Goal: Navigation & Orientation: Find specific page/section

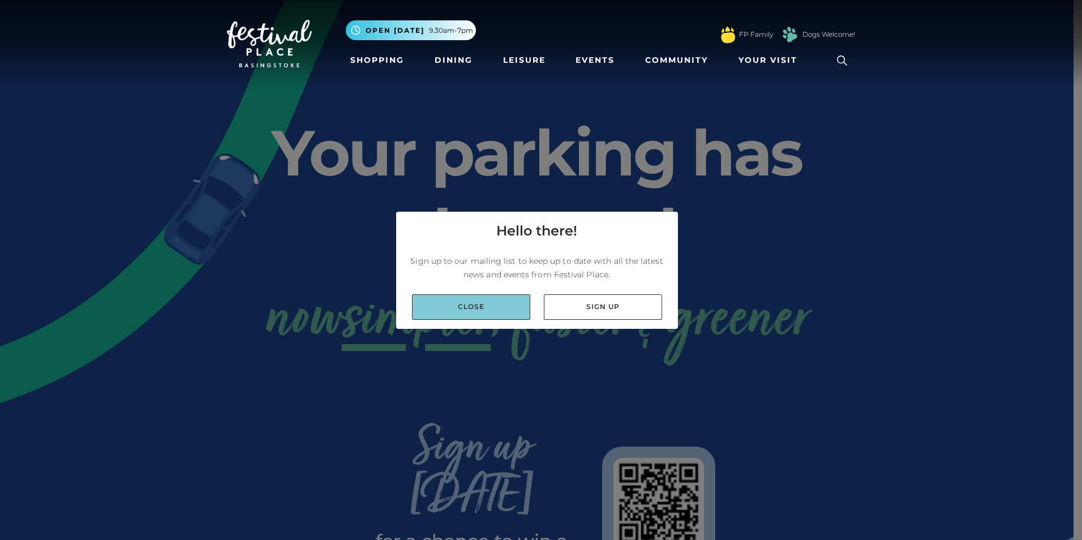
click at [474, 303] on link "Close" at bounding box center [471, 306] width 118 height 25
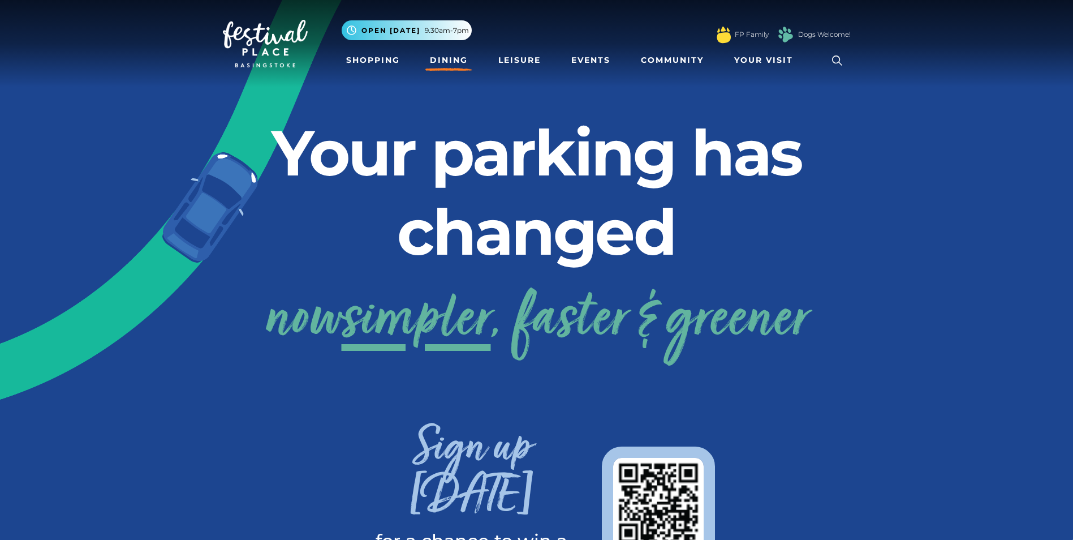
click at [438, 61] on link "Dining" at bounding box center [448, 60] width 47 height 21
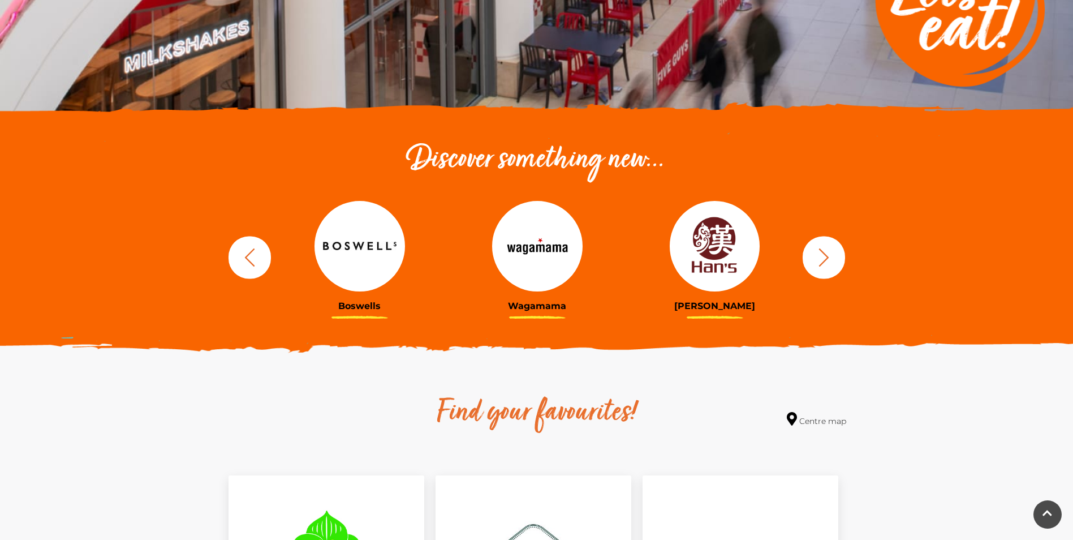
scroll to position [283, 0]
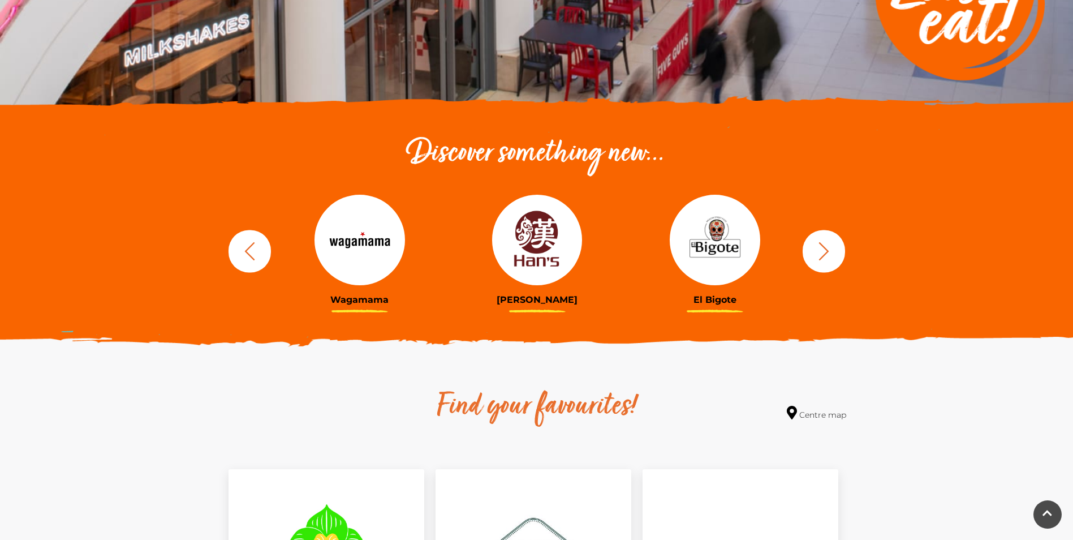
click at [833, 258] on icon "button" at bounding box center [824, 250] width 21 height 21
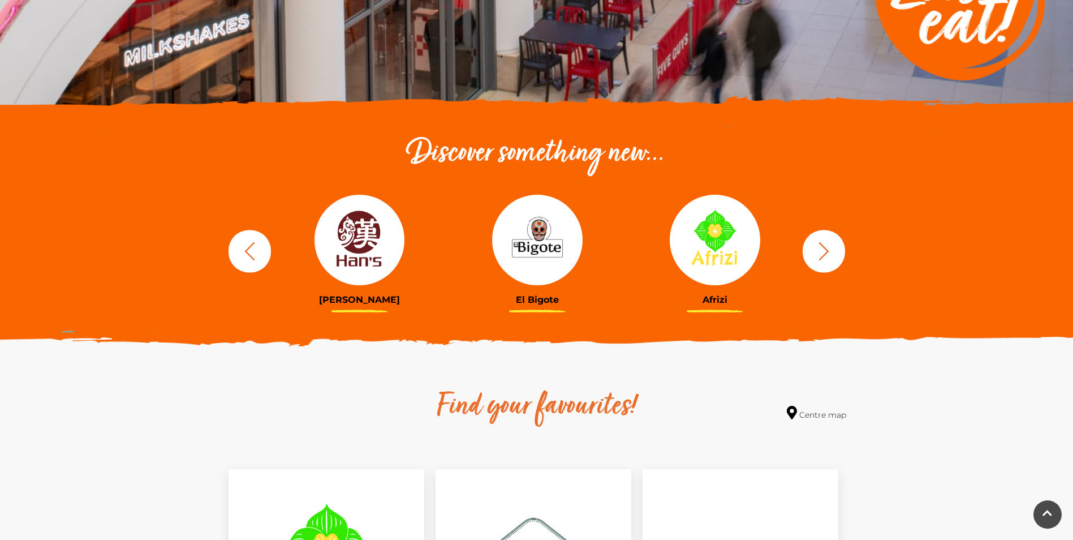
click at [833, 249] on icon "button" at bounding box center [824, 250] width 21 height 21
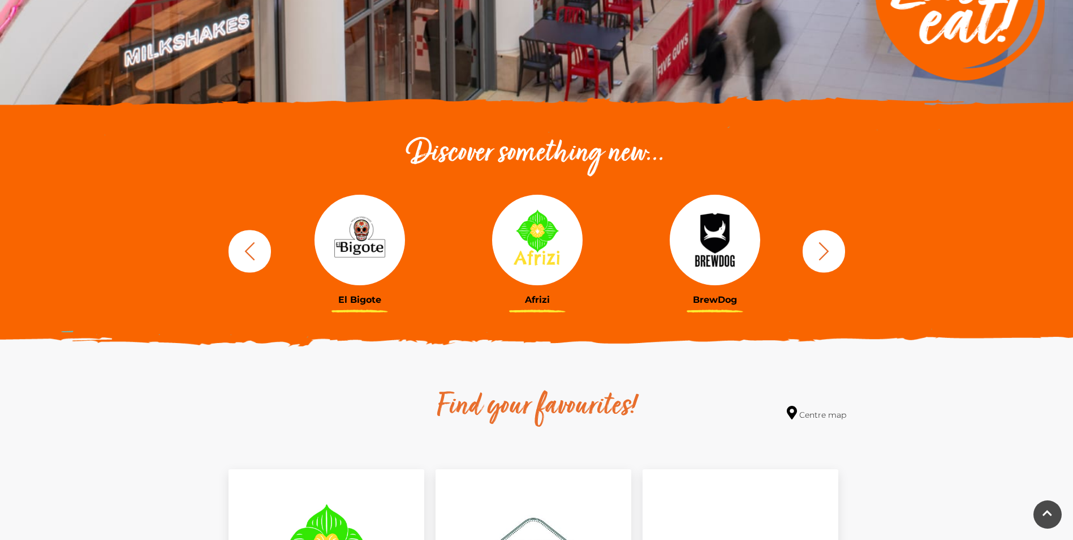
click at [833, 249] on icon "button" at bounding box center [824, 250] width 21 height 21
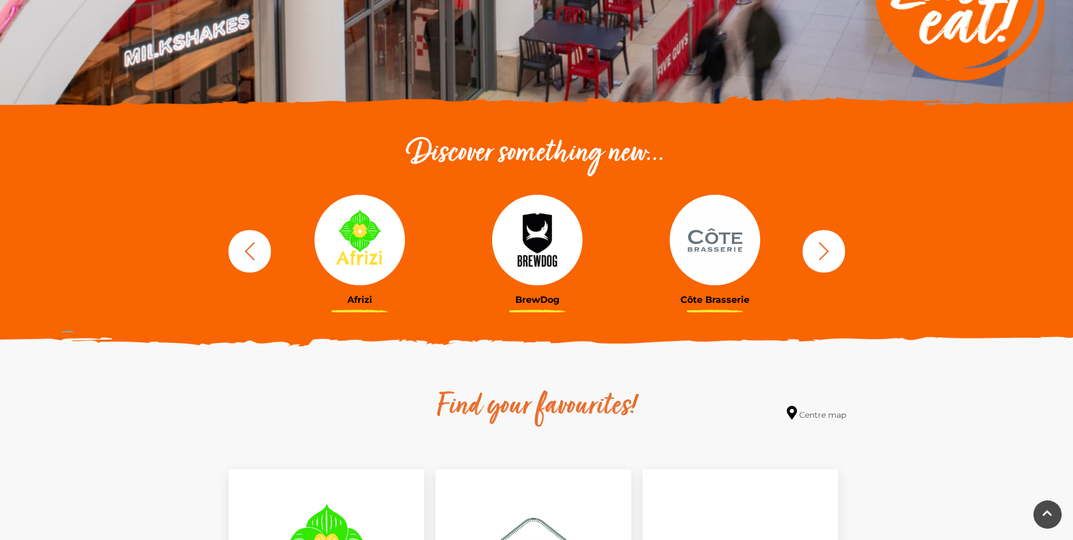
click at [833, 249] on icon "button" at bounding box center [824, 250] width 21 height 21
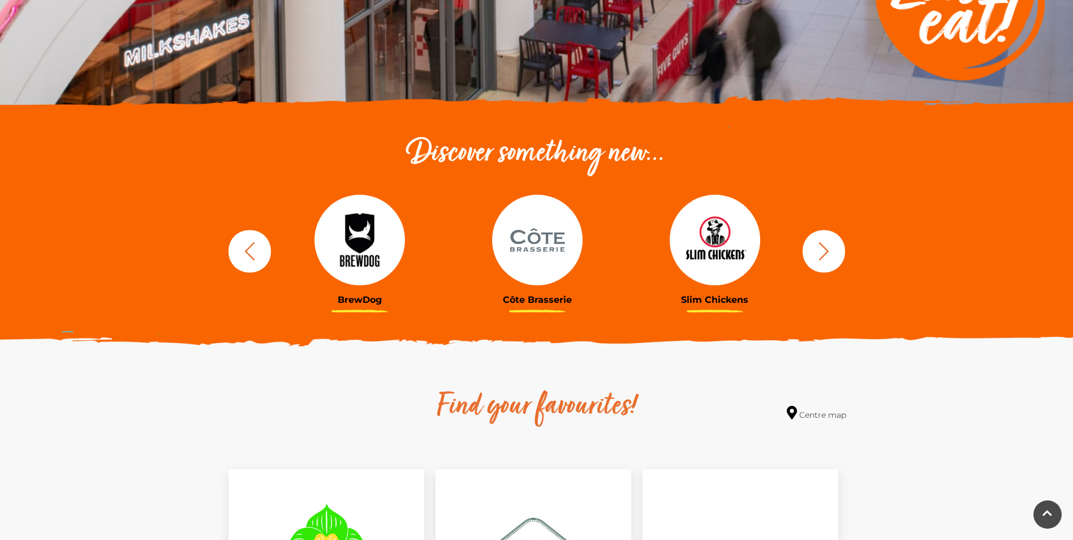
click at [826, 250] on icon "button" at bounding box center [824, 250] width 21 height 21
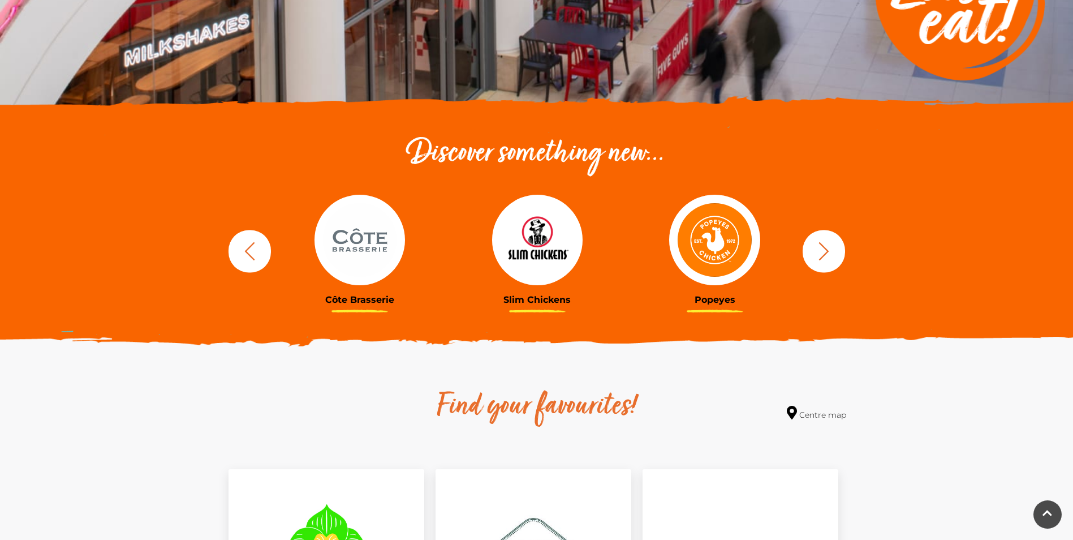
click at [244, 248] on icon "button" at bounding box center [249, 250] width 21 height 21
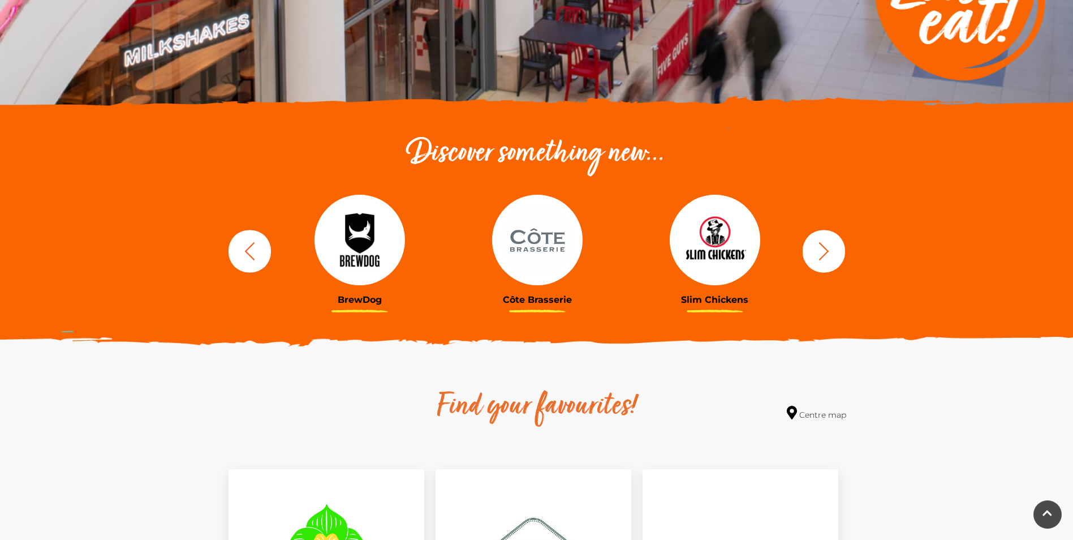
click at [244, 248] on icon "button" at bounding box center [249, 250] width 21 height 21
click at [250, 247] on icon "button" at bounding box center [249, 250] width 21 height 21
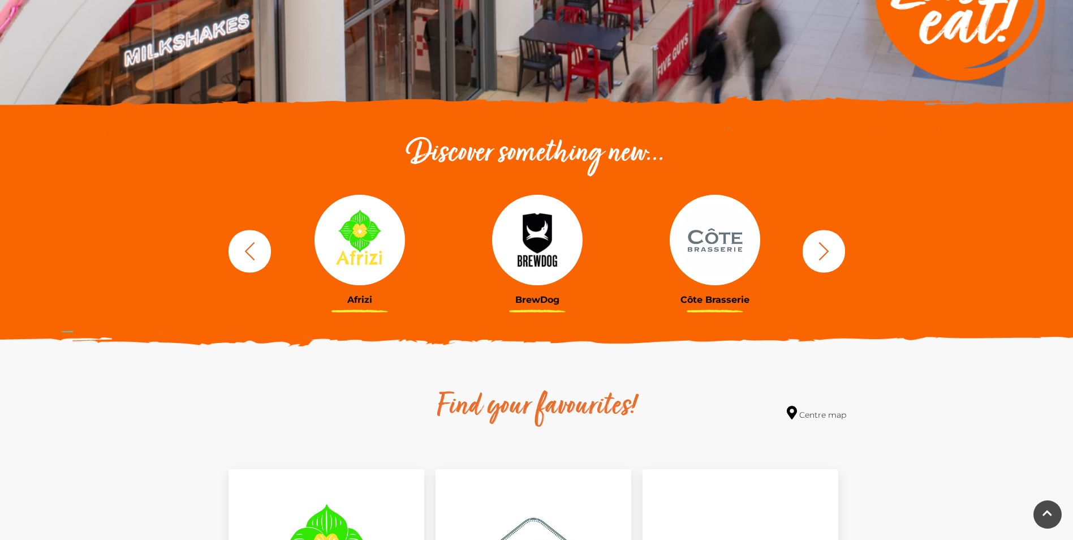
click at [354, 262] on img at bounding box center [360, 240] width 91 height 91
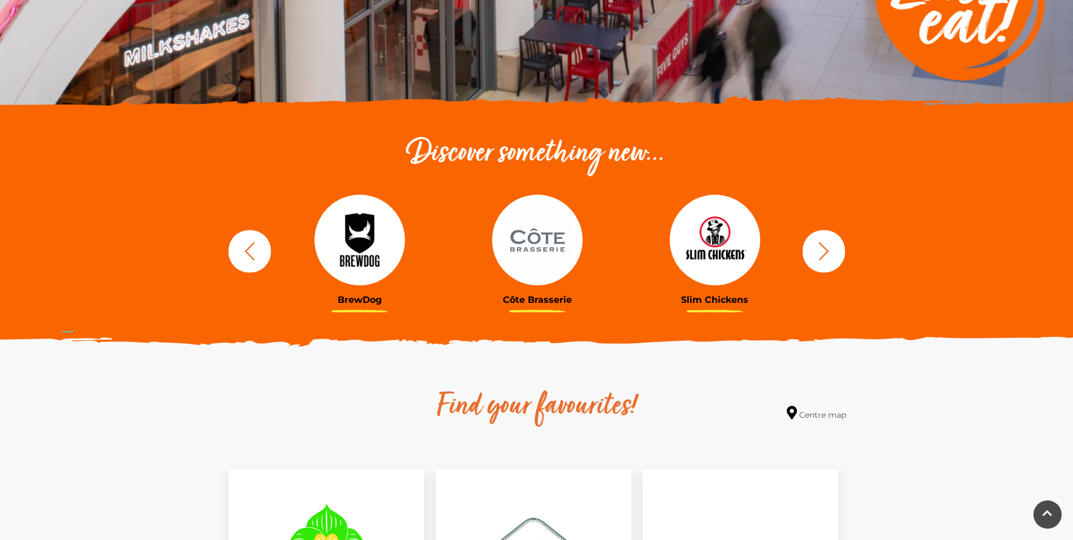
click at [827, 250] on icon "button" at bounding box center [824, 251] width 10 height 18
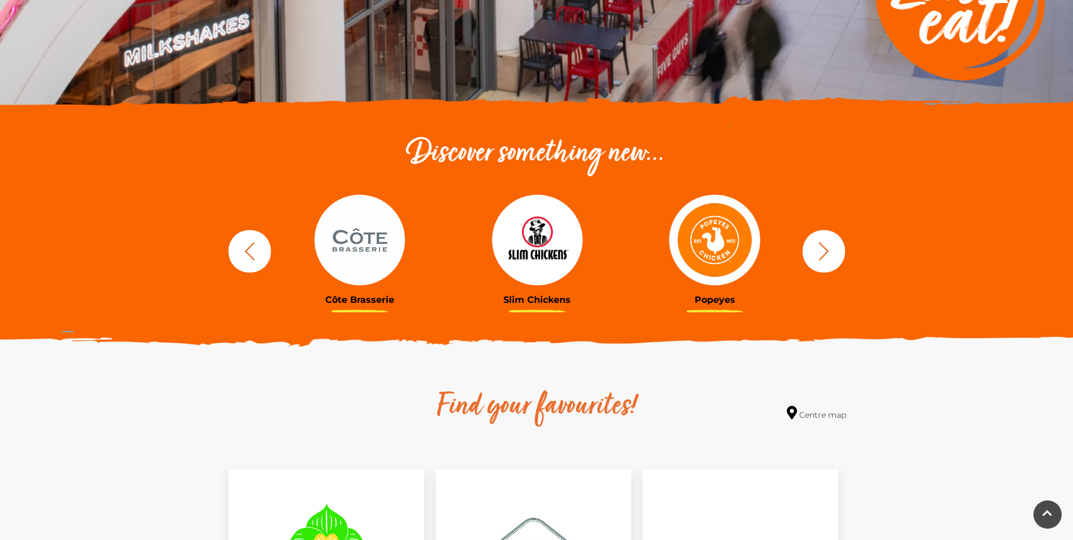
click at [827, 250] on icon "button" at bounding box center [824, 251] width 10 height 18
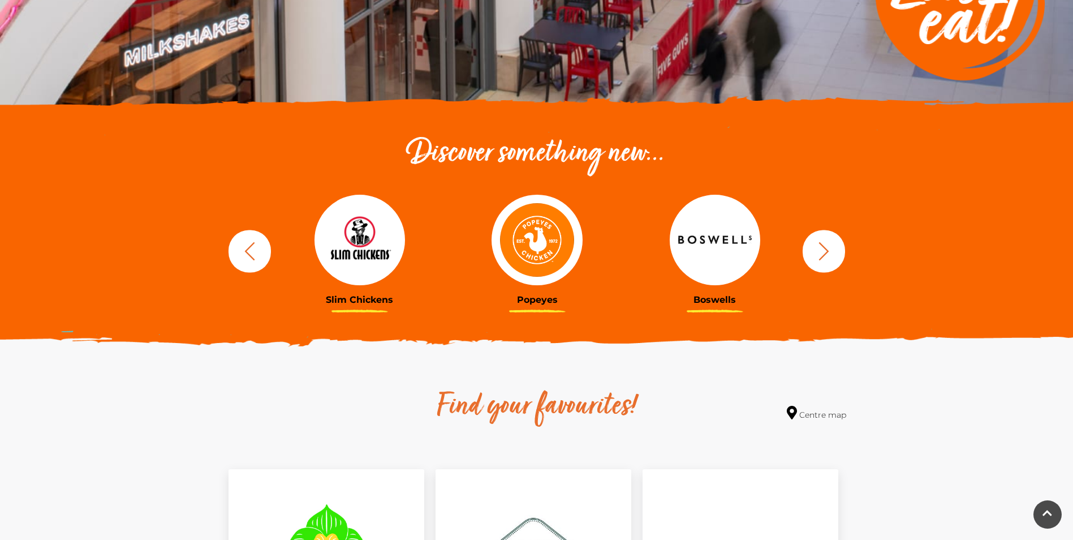
click at [827, 250] on icon "button" at bounding box center [824, 251] width 10 height 18
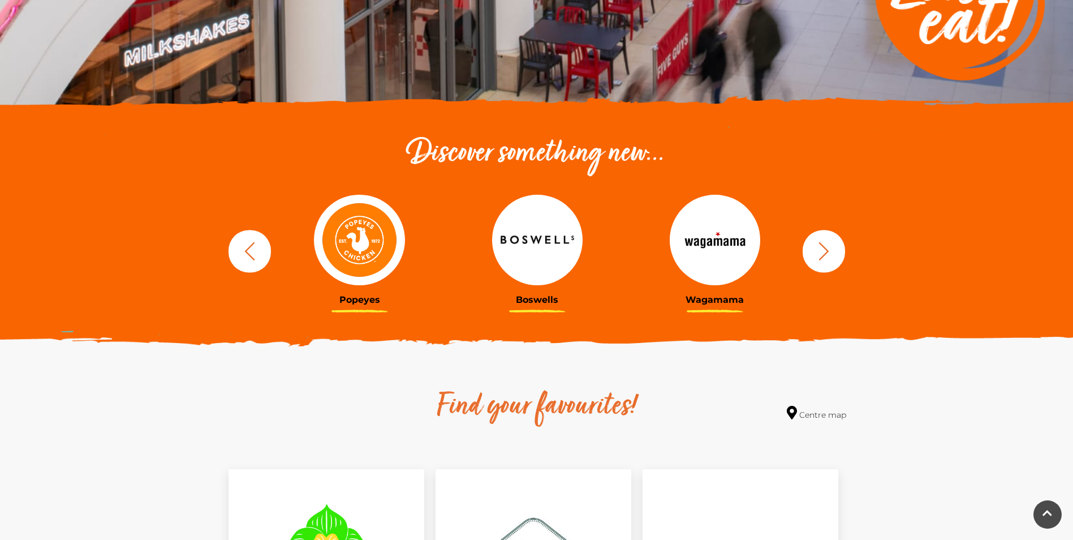
click at [827, 250] on icon "button" at bounding box center [824, 251] width 10 height 18
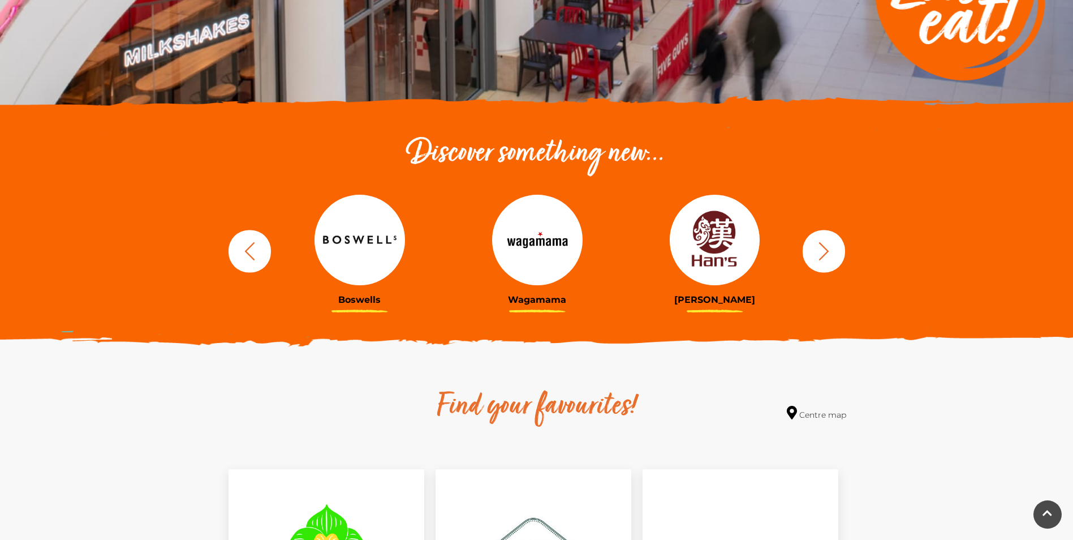
click at [827, 250] on icon "button" at bounding box center [824, 251] width 10 height 18
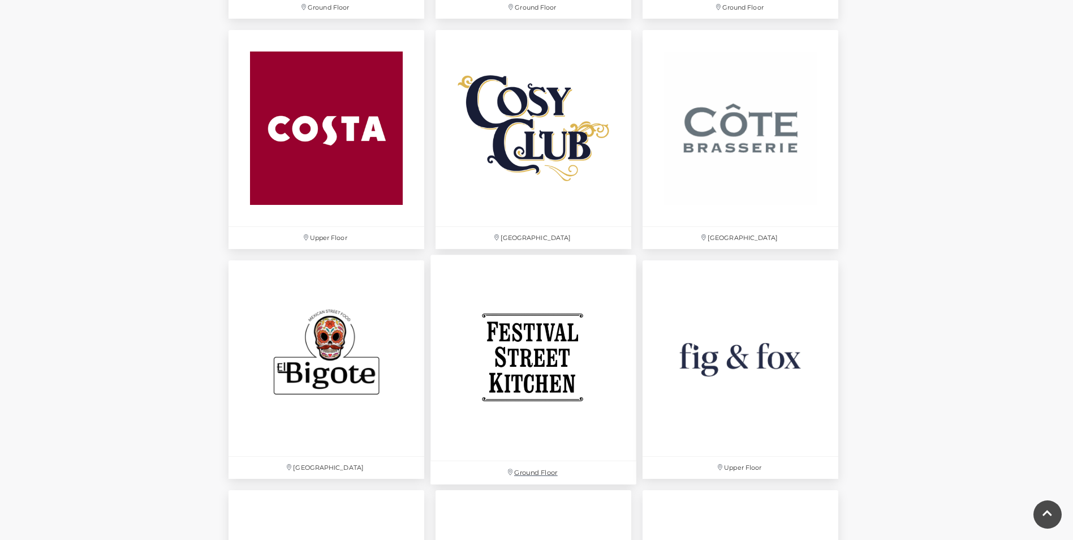
scroll to position [1641, 0]
click at [762, 380] on img at bounding box center [741, 358] width 206 height 206
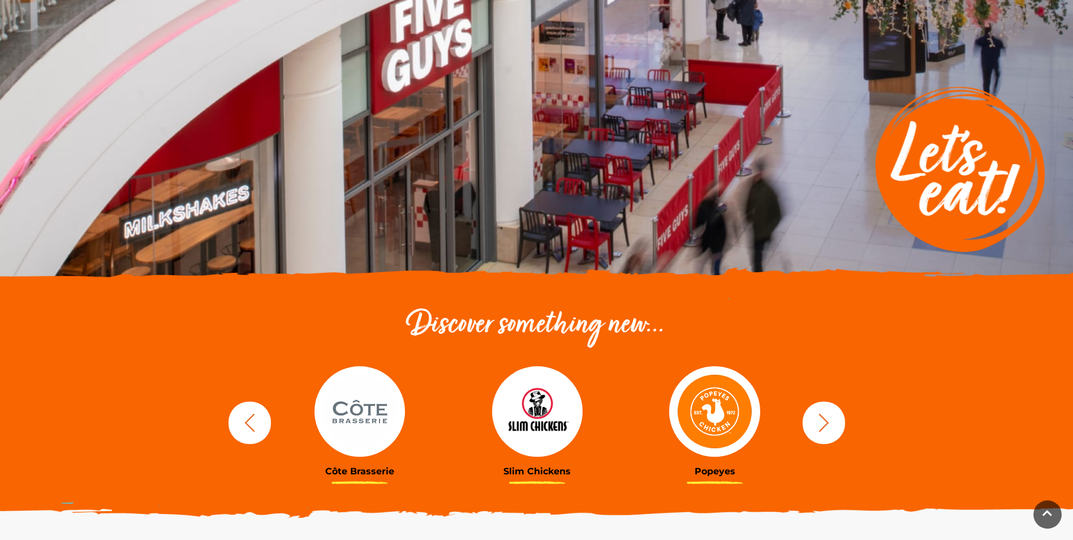
scroll to position [0, 0]
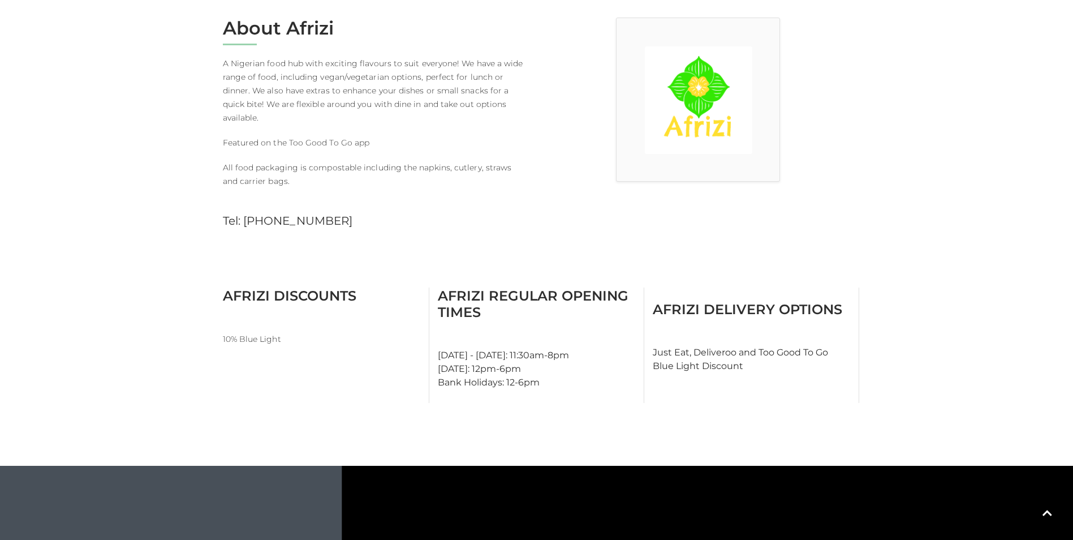
scroll to position [170, 0]
